Goal: Information Seeking & Learning: Learn about a topic

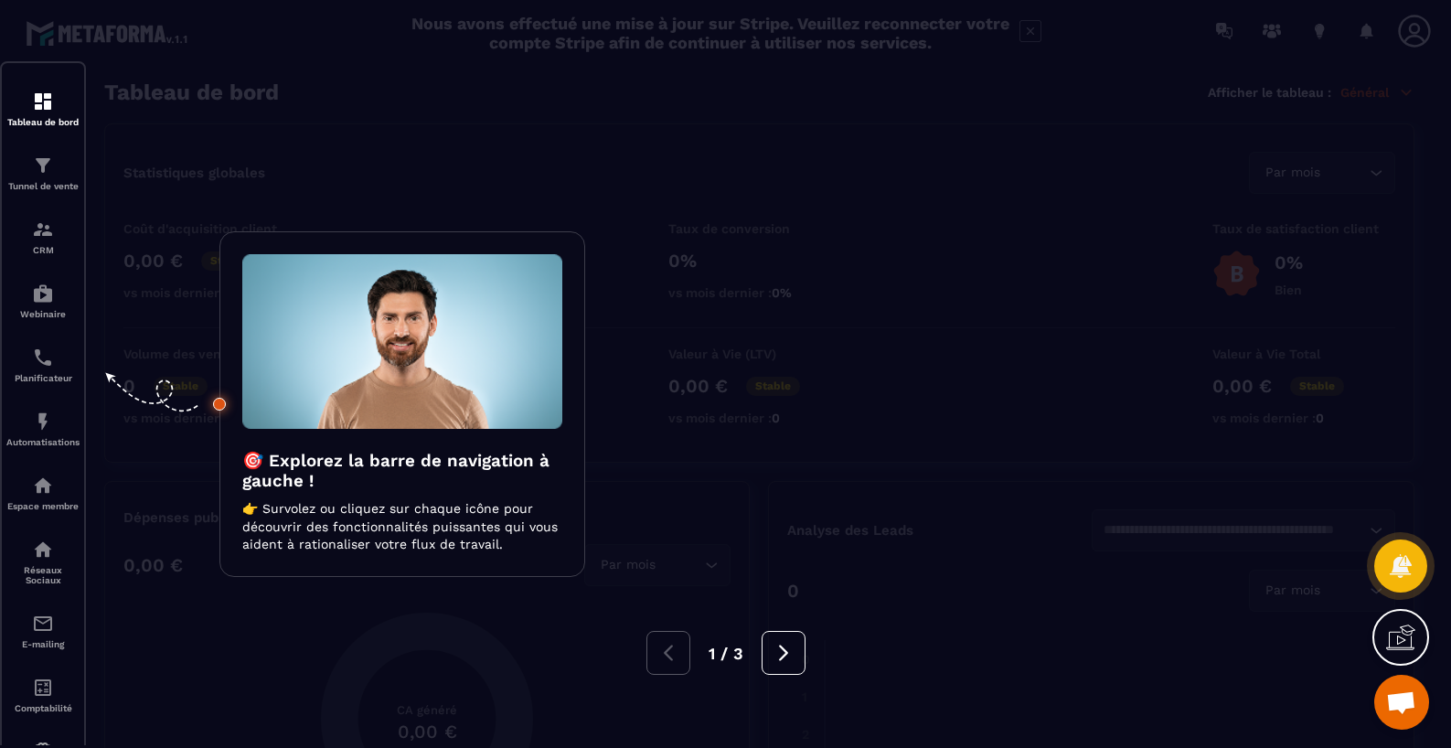
click at [600, 158] on div at bounding box center [725, 374] width 1451 height 748
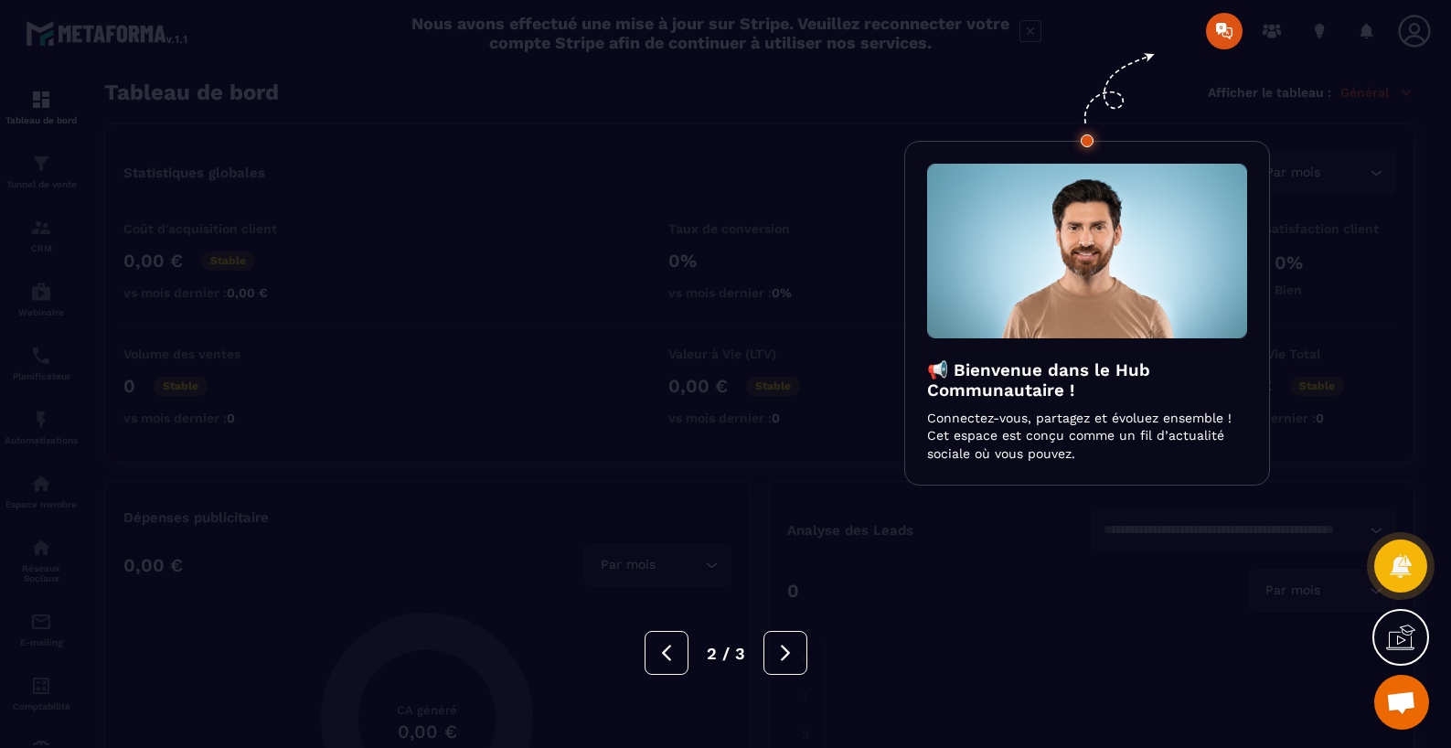
click at [605, 178] on div at bounding box center [725, 374] width 1451 height 748
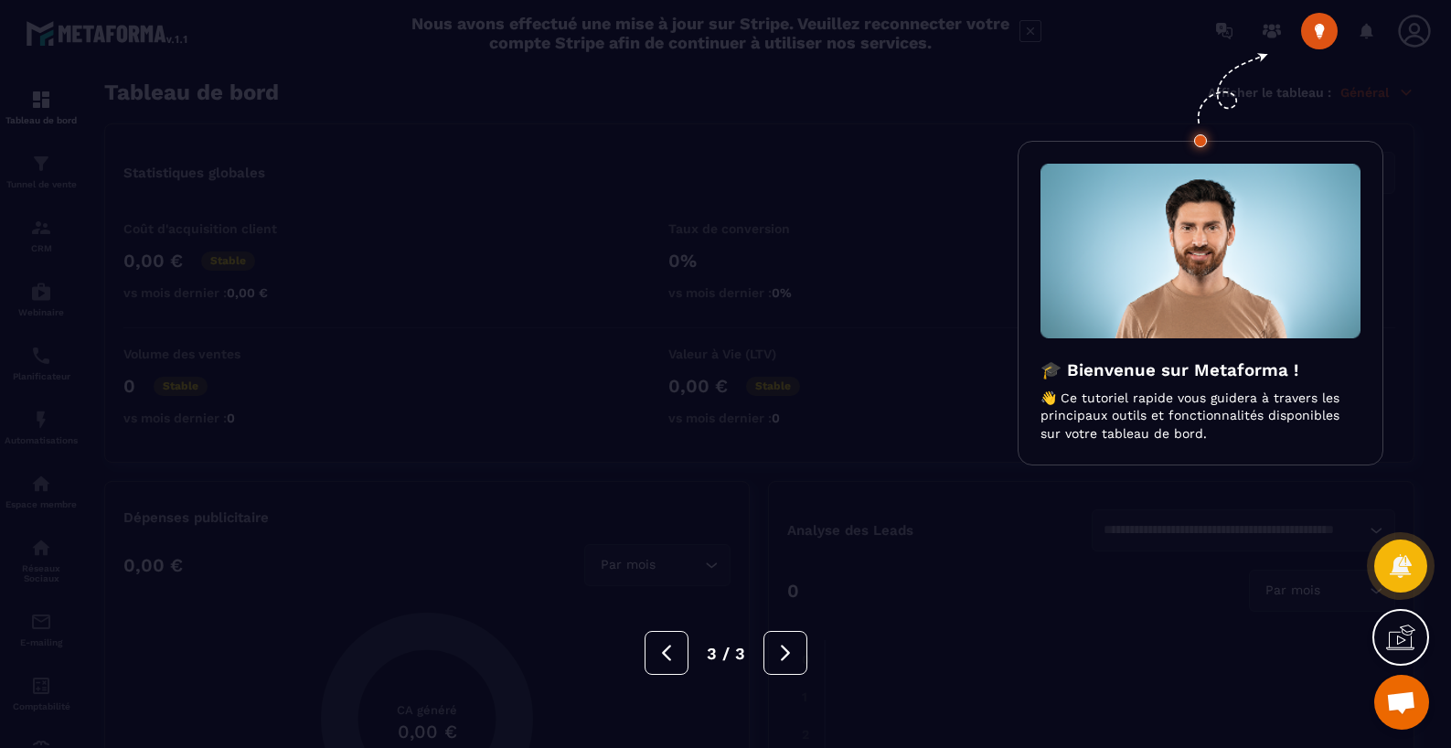
click at [605, 178] on div at bounding box center [725, 374] width 1451 height 748
